Goal: Navigation & Orientation: Find specific page/section

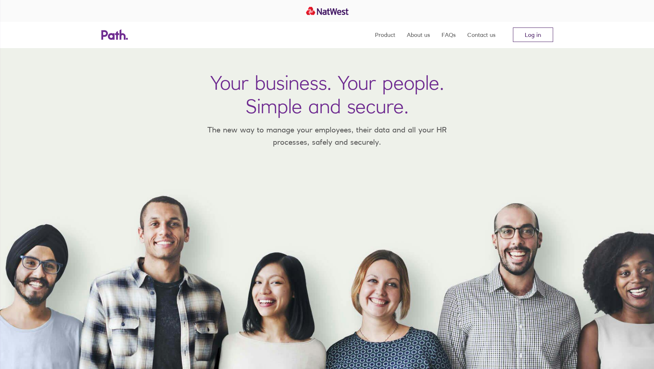
click at [542, 30] on link "Log in" at bounding box center [532, 34] width 40 height 14
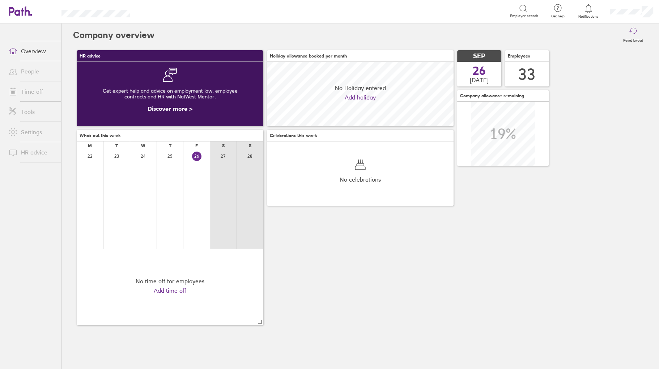
scroll to position [64, 187]
click at [18, 87] on span at bounding box center [12, 91] width 18 height 9
